Goal: Information Seeking & Learning: Learn about a topic

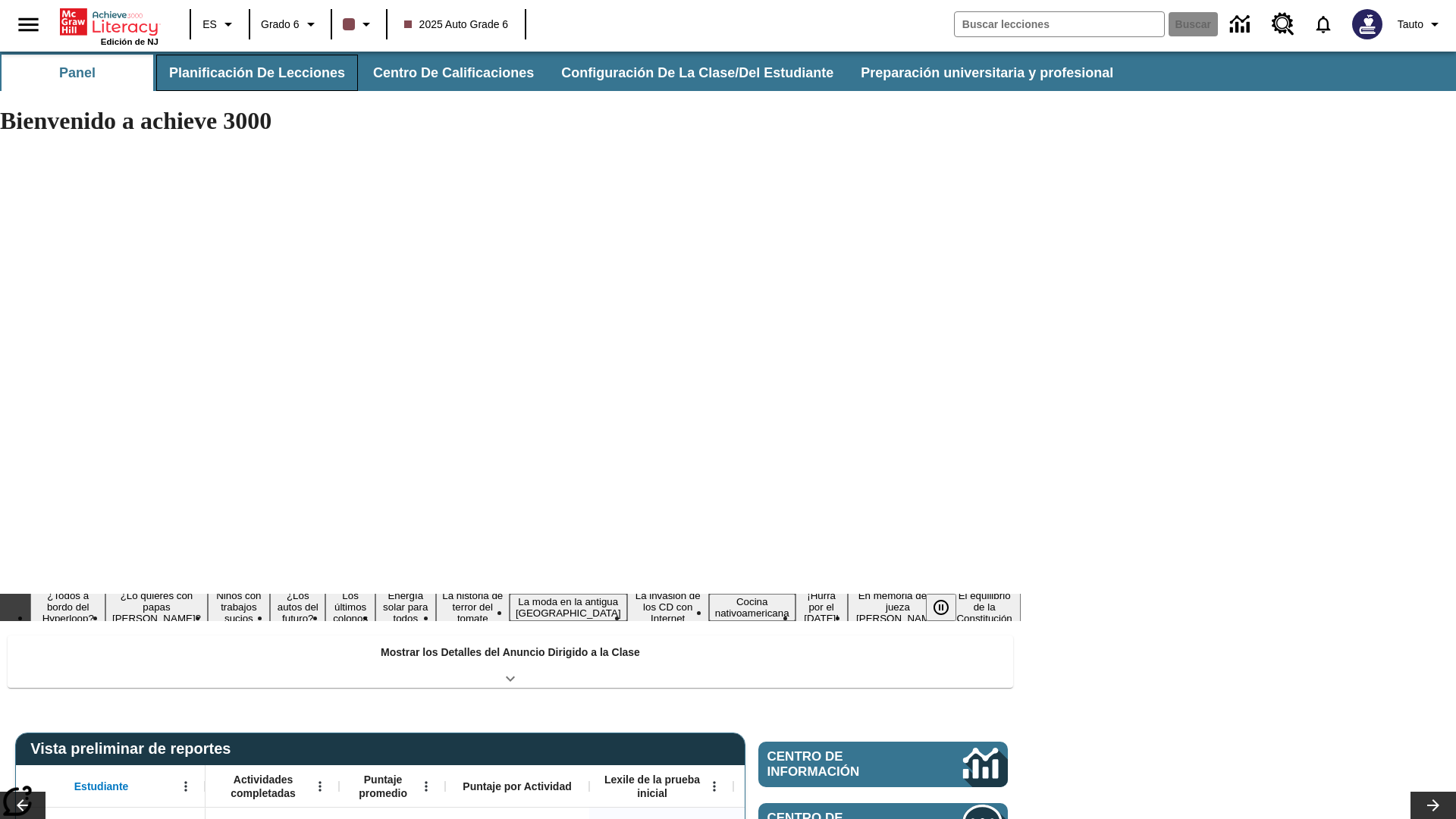
click at [254, 73] on button "Planificación de lecciones" at bounding box center [257, 73] width 202 height 36
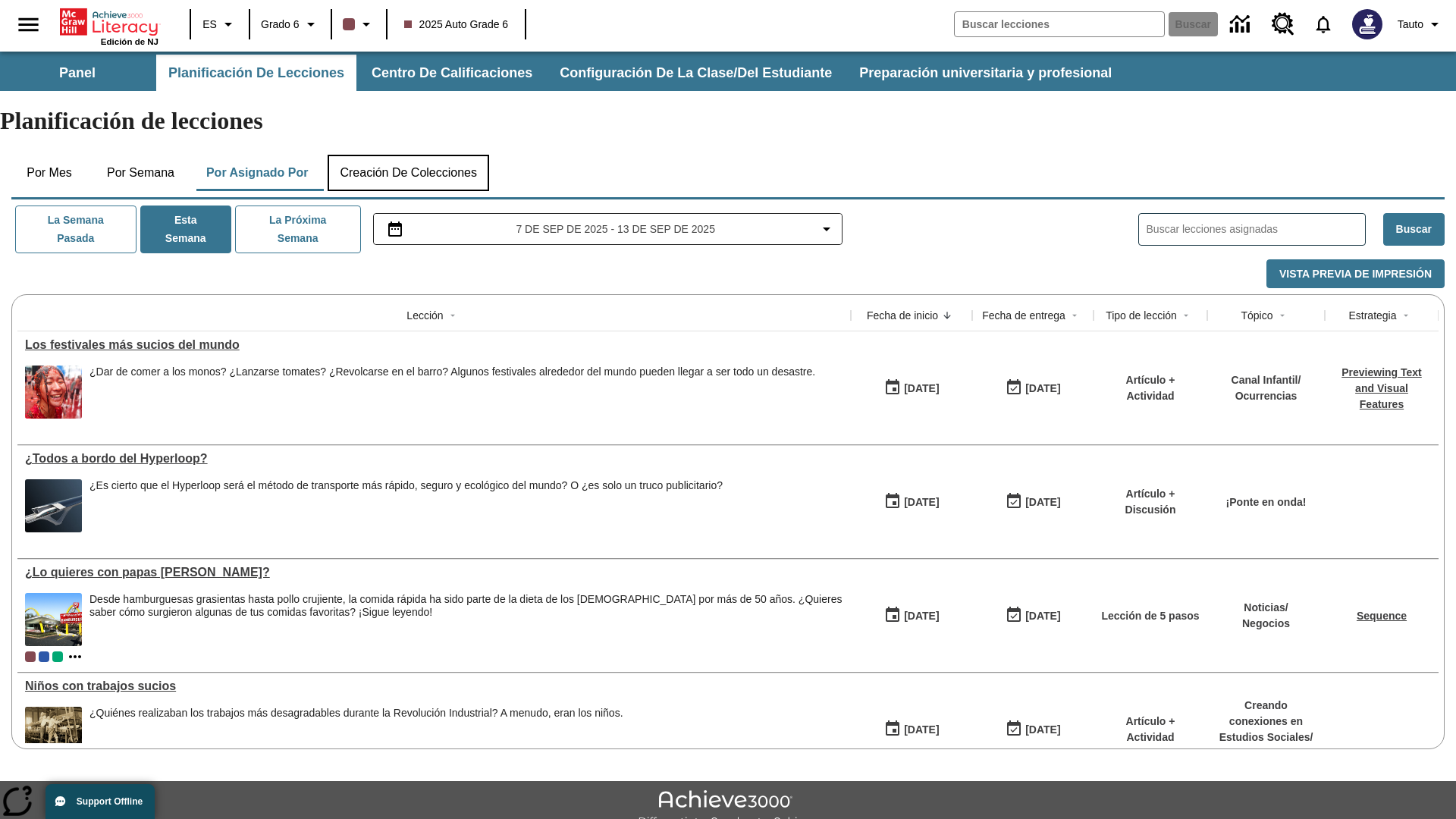
click at [414, 154] on button "Creación de colecciones" at bounding box center [408, 172] width 162 height 36
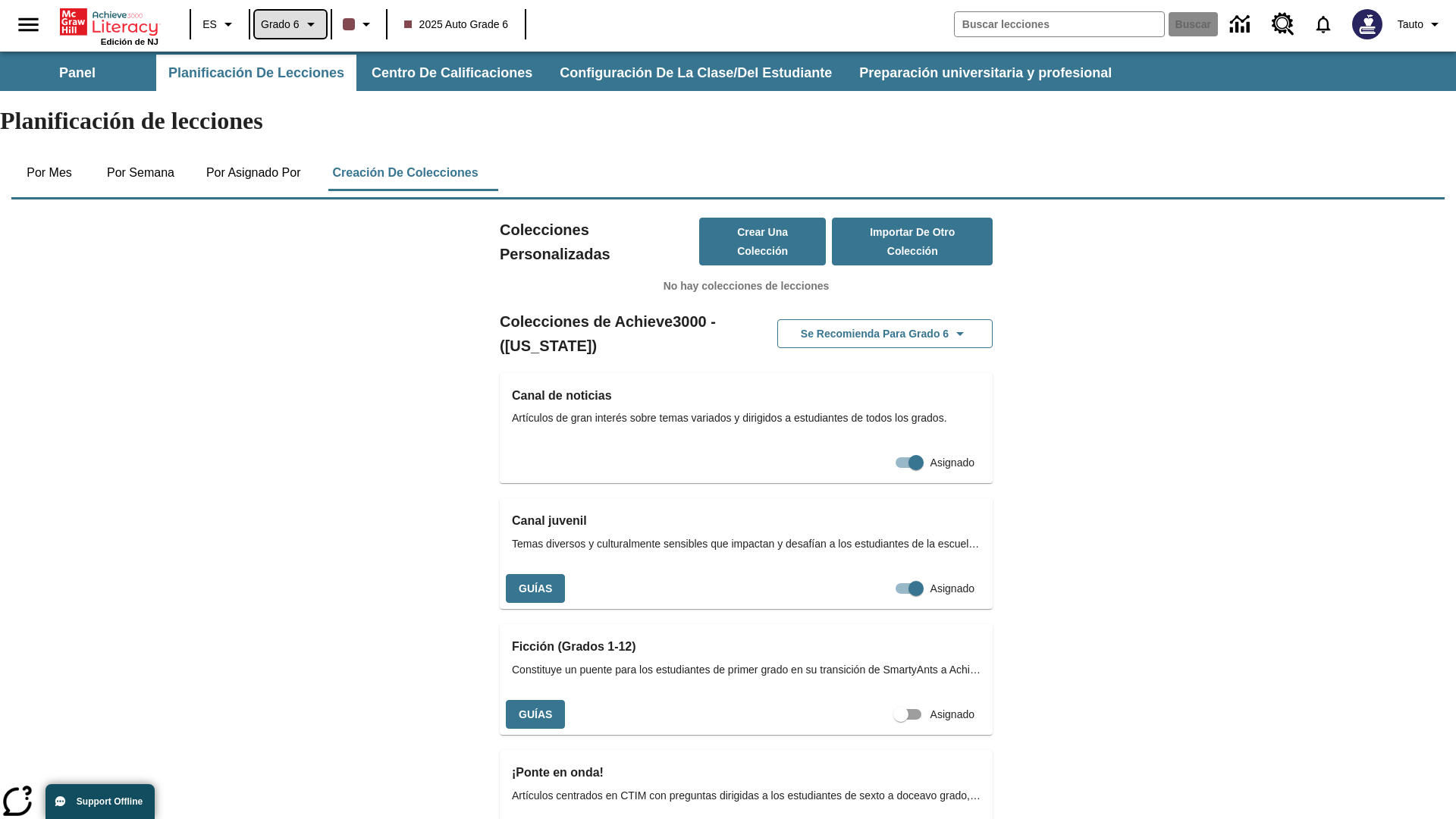
click at [291, 25] on span "Grado 6" at bounding box center [280, 24] width 39 height 16
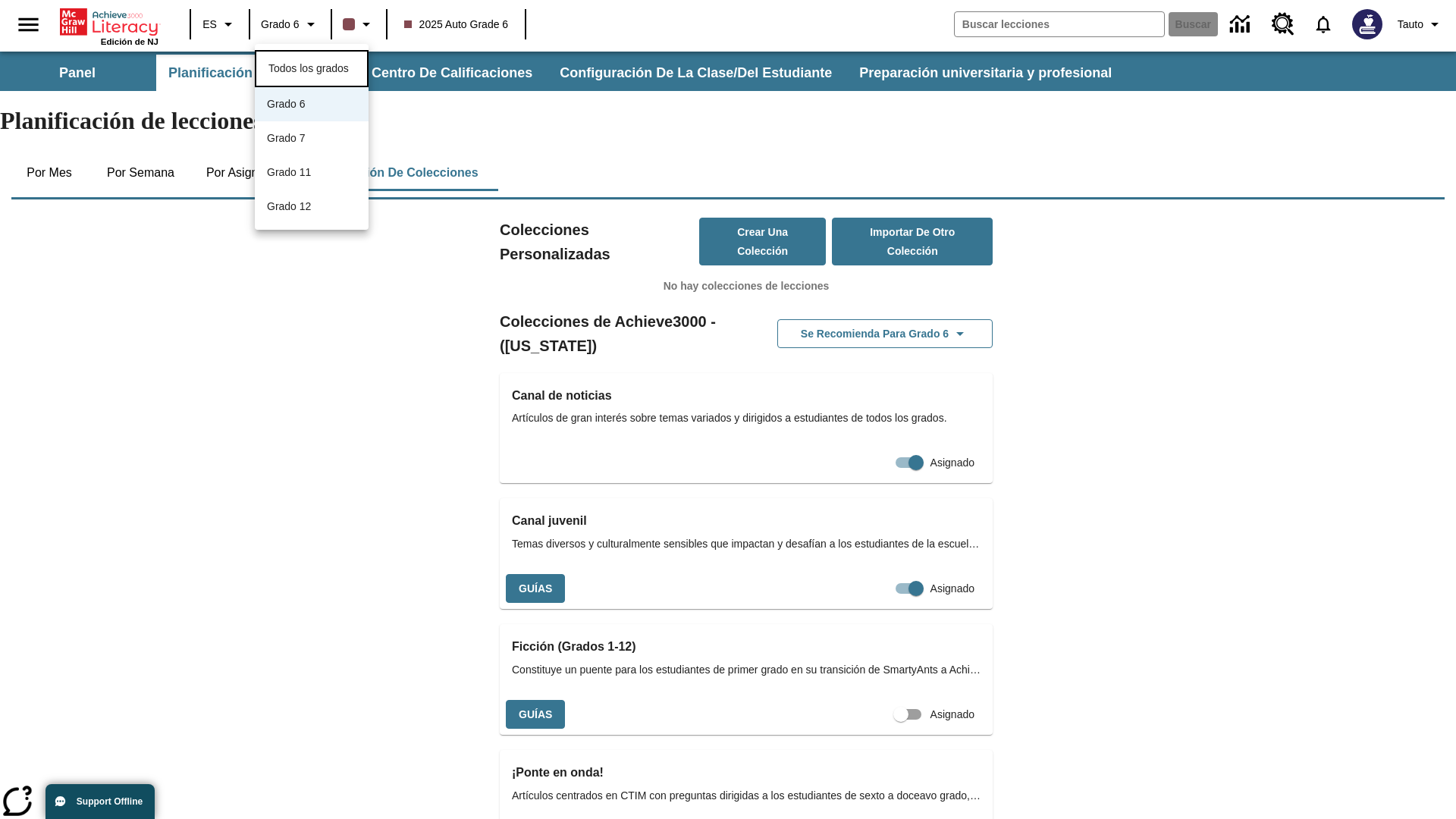
click at [308, 65] on span "Todos los grados" at bounding box center [309, 68] width 80 height 12
